Goal: Task Accomplishment & Management: Manage account settings

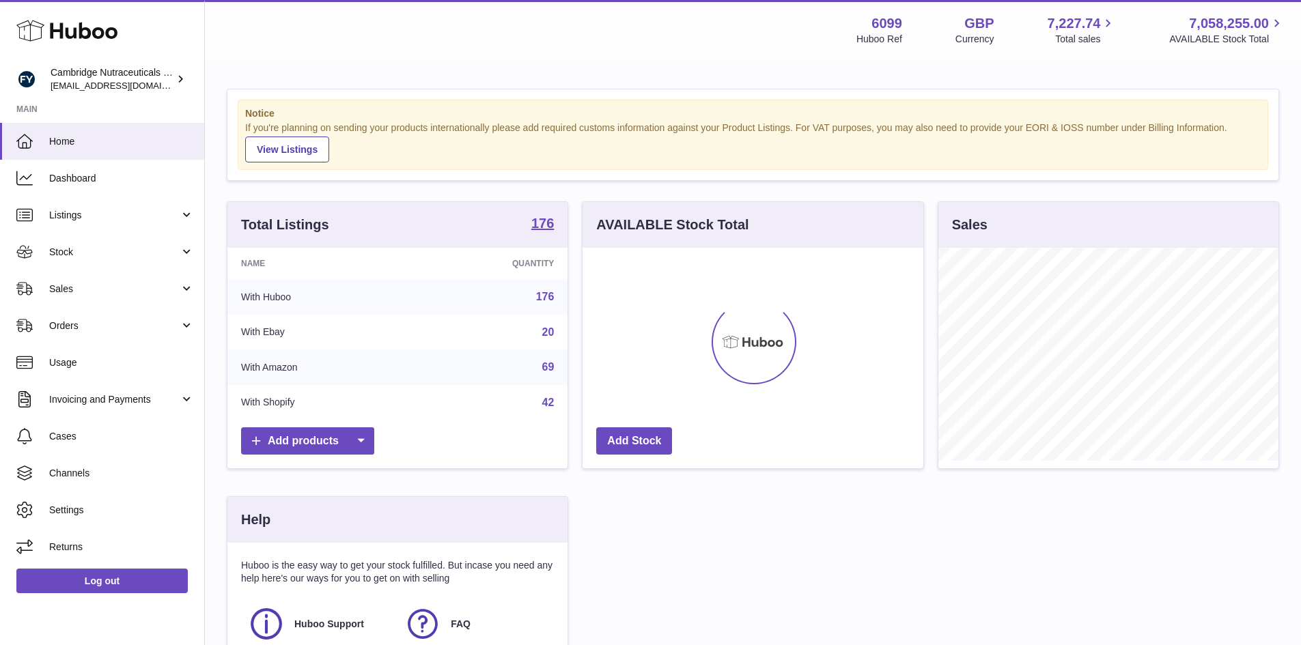
scroll to position [213, 341]
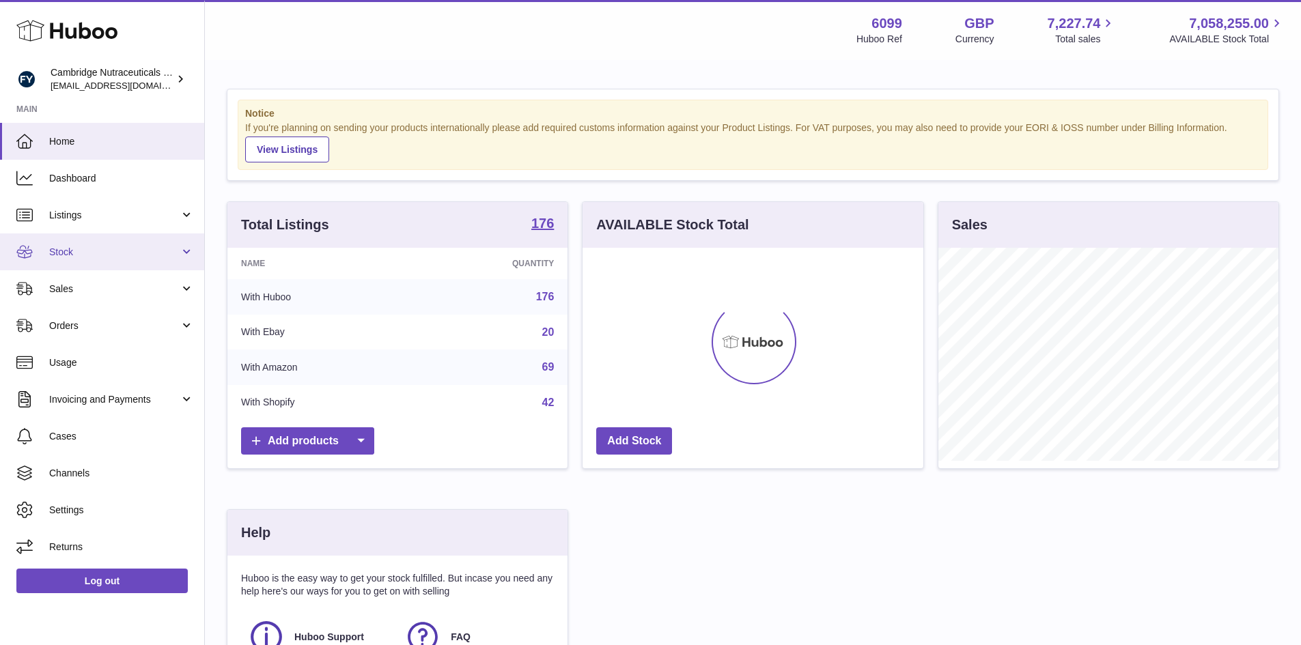
click at [70, 260] on link "Stock" at bounding box center [102, 252] width 204 height 37
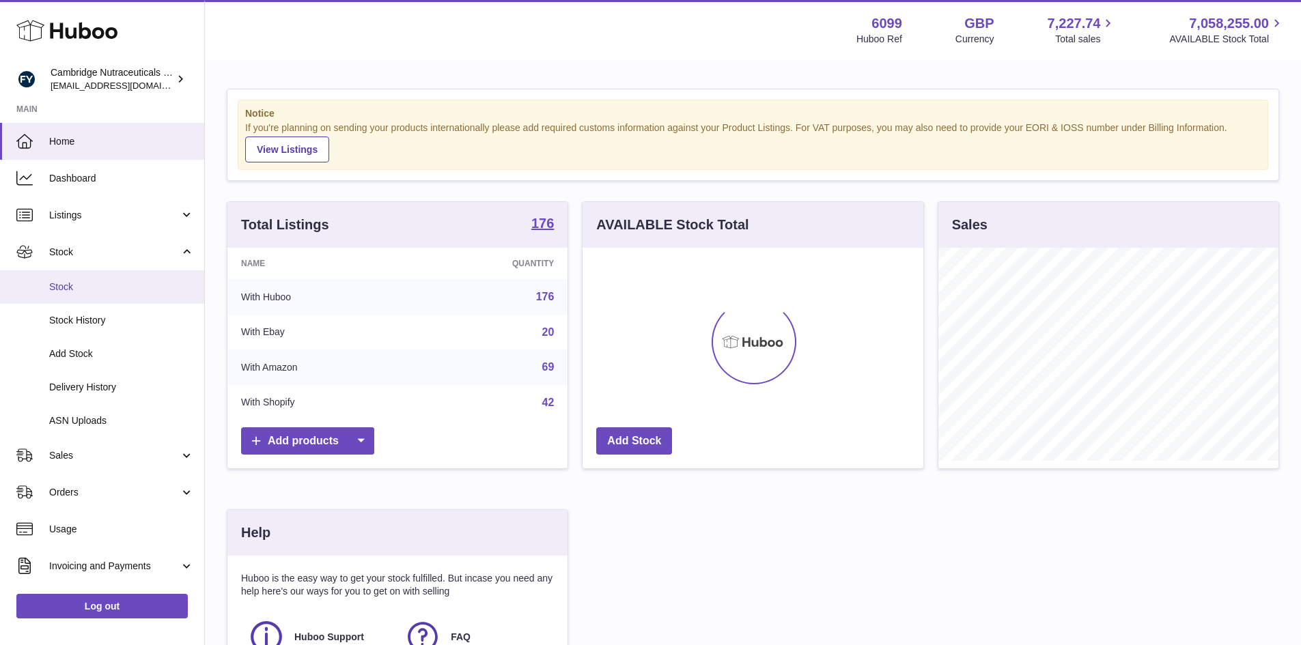
click at [54, 284] on span "Stock" at bounding box center [121, 287] width 145 height 13
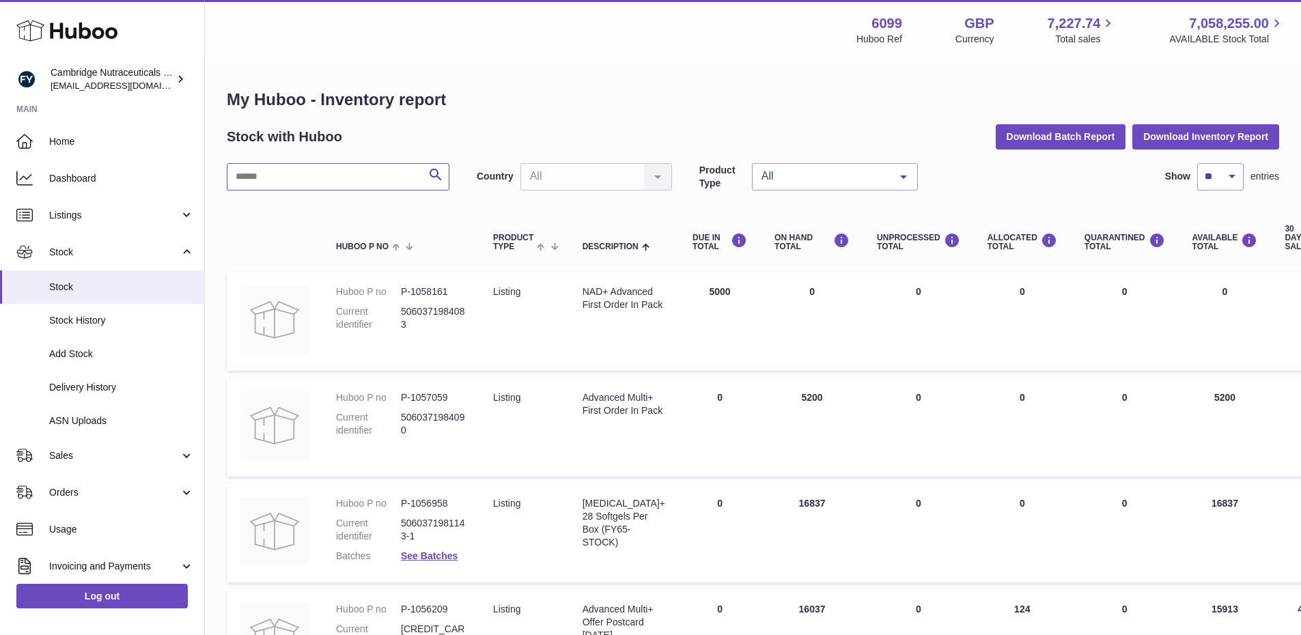
click at [337, 179] on input "text" at bounding box center [338, 176] width 223 height 27
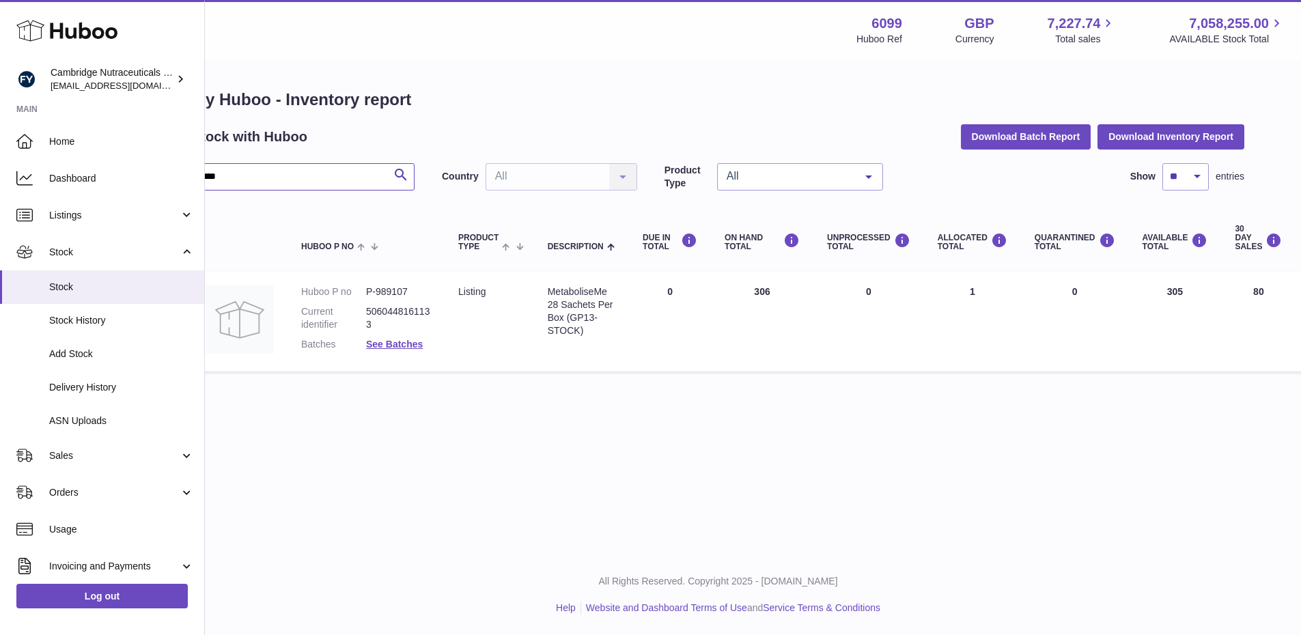
scroll to position [0, 29]
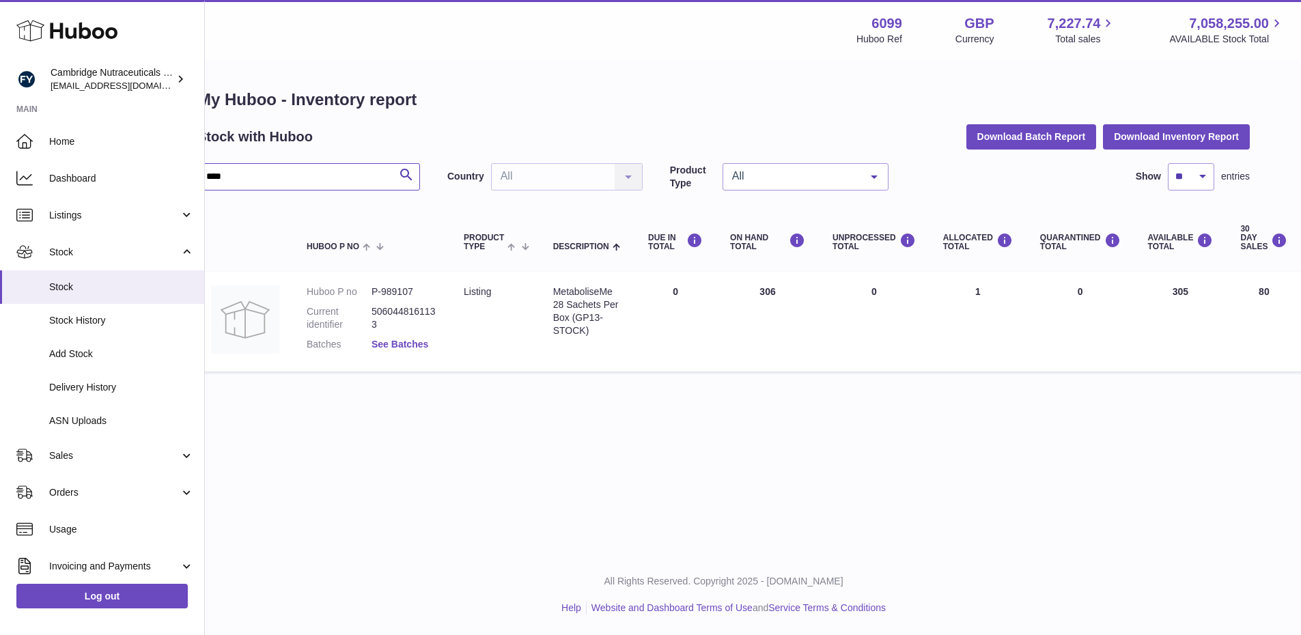
type input "****"
click at [393, 340] on link "See Batches" at bounding box center [400, 344] width 57 height 11
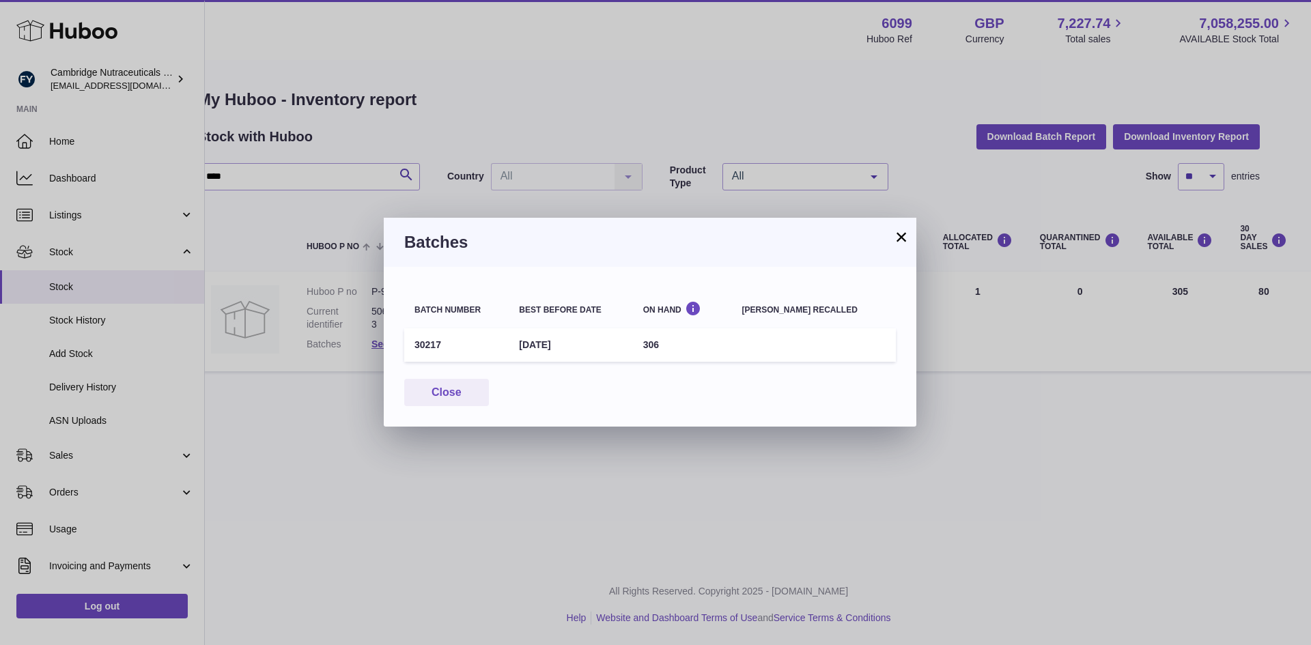
click at [906, 241] on button "×" at bounding box center [901, 237] width 16 height 16
